Goal: Find specific page/section: Find specific page/section

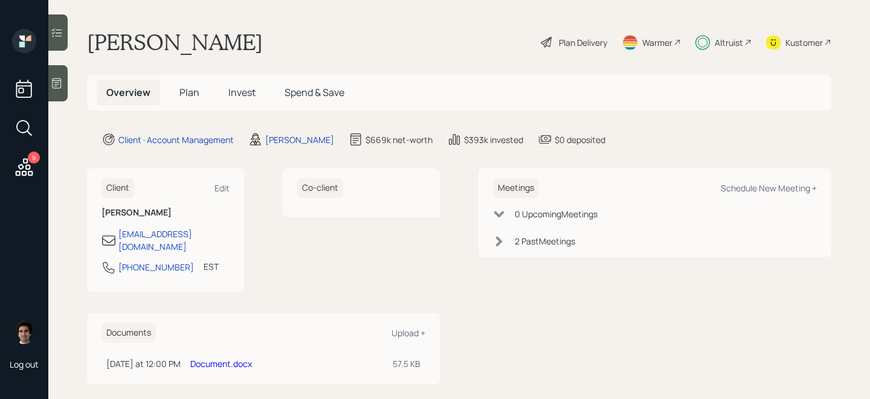
click at [198, 81] on h5 "Plan" at bounding box center [189, 93] width 39 height 26
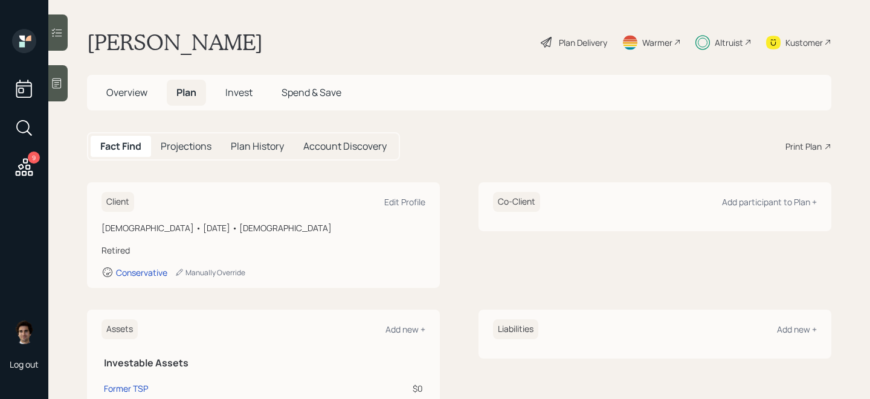
click at [121, 88] on span "Overview" at bounding box center [126, 92] width 41 height 13
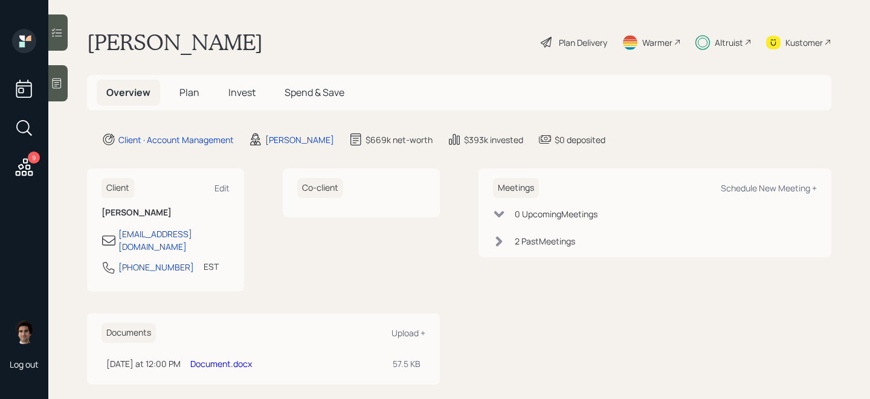
scroll to position [3, 0]
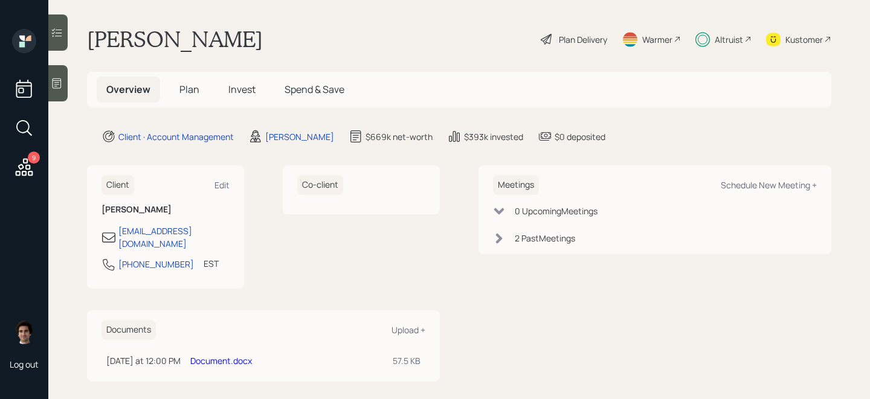
click at [233, 355] on div "Document.docx" at bounding box center [286, 361] width 193 height 13
click at [232, 355] on link "Document.docx" at bounding box center [221, 360] width 62 height 11
click at [580, 39] on div "Plan Delivery" at bounding box center [583, 39] width 48 height 13
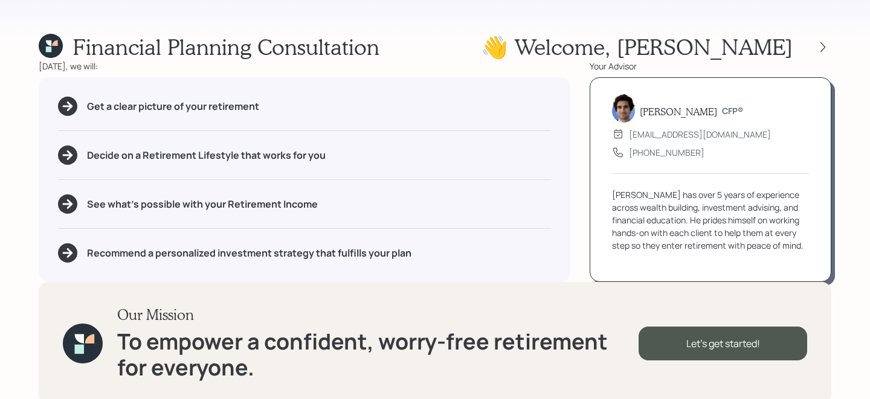
click at [821, 37] on div "👋 Welcome , Vanessa" at bounding box center [656, 47] width 350 height 26
click at [821, 45] on icon at bounding box center [823, 47] width 12 height 12
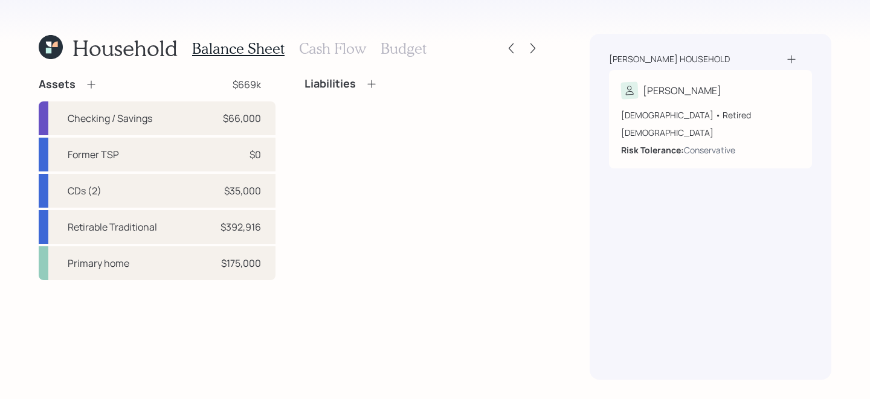
click at [52, 42] on icon at bounding box center [51, 47] width 24 height 24
